Goal: Information Seeking & Learning: Learn about a topic

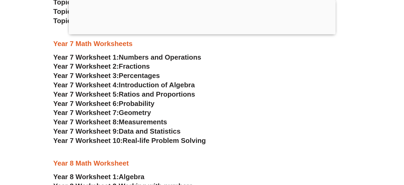
click at [142, 75] on span "Percentages" at bounding box center [139, 75] width 41 height 8
click at [176, 60] on span "Numbers and Operations" at bounding box center [160, 57] width 82 height 8
click at [159, 123] on span "Measurements" at bounding box center [143, 122] width 48 height 8
click at [129, 76] on span "Percentages" at bounding box center [139, 75] width 41 height 8
click at [136, 86] on span "Introduction of Algebra" at bounding box center [157, 85] width 76 height 8
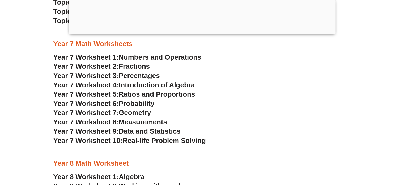
click at [155, 93] on span "Ratios and Proportions" at bounding box center [157, 94] width 76 height 8
click at [140, 112] on span "Geometry" at bounding box center [135, 112] width 32 height 8
click at [137, 104] on span "Probability" at bounding box center [137, 103] width 36 height 8
click at [152, 122] on span "Measurements" at bounding box center [143, 122] width 48 height 8
click at [138, 94] on span "Ratios and Proportions" at bounding box center [157, 94] width 76 height 8
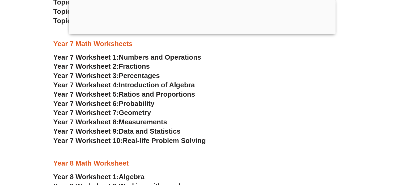
click at [155, 84] on span "Introduction of Algebra" at bounding box center [157, 85] width 76 height 8
